Goal: Task Accomplishment & Management: Manage account settings

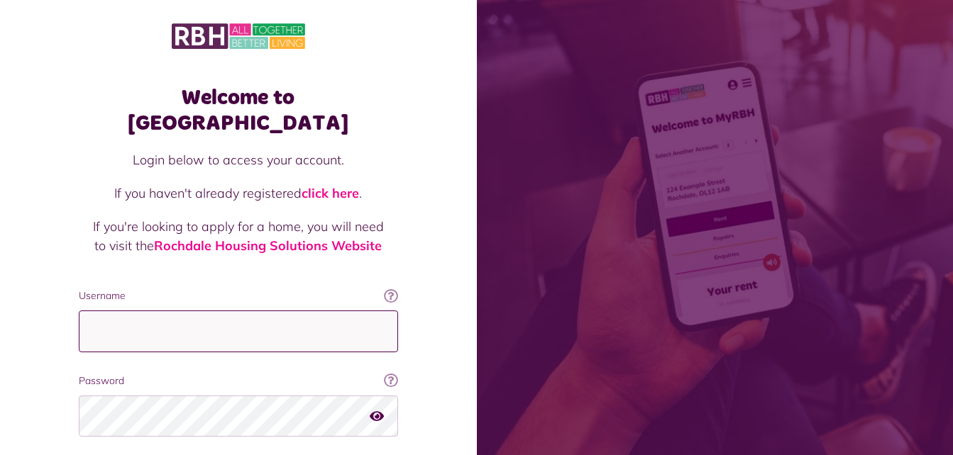
click at [181, 314] on input "Username" at bounding box center [238, 332] width 319 height 42
type input "**********"
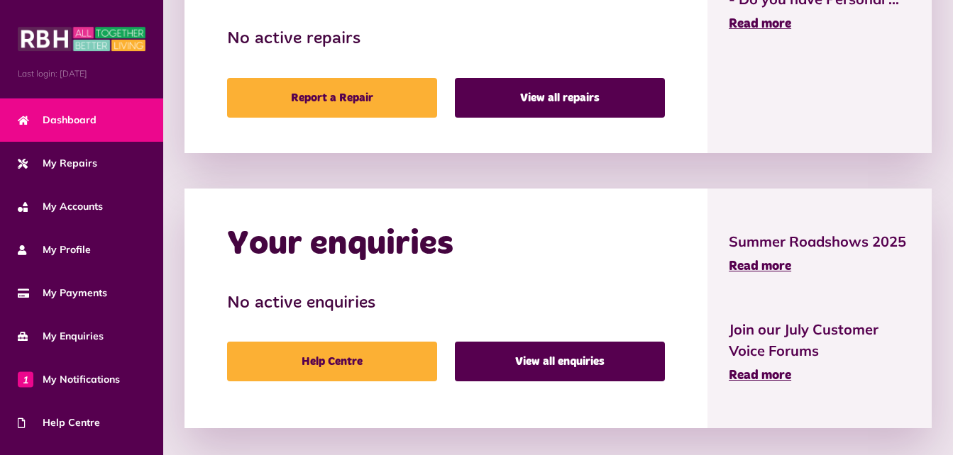
scroll to position [739, 0]
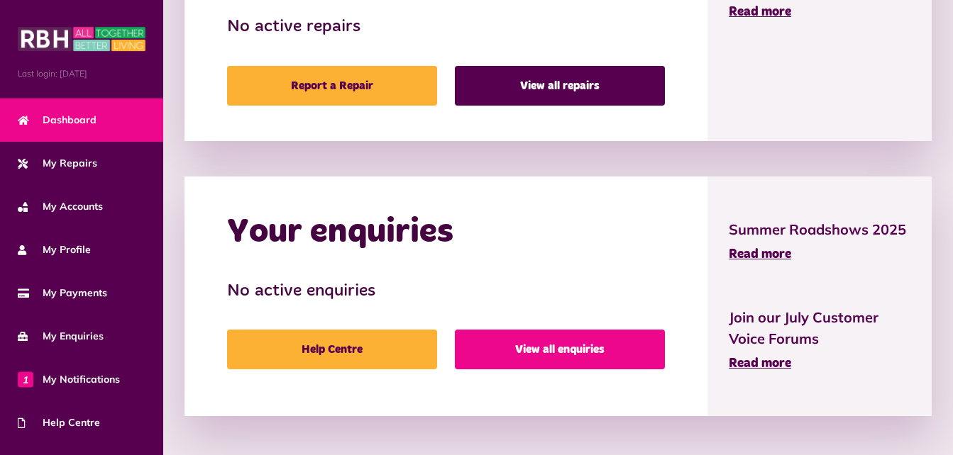
click at [558, 333] on link "View all enquiries" at bounding box center [560, 350] width 210 height 40
